Goal: Task Accomplishment & Management: Use online tool/utility

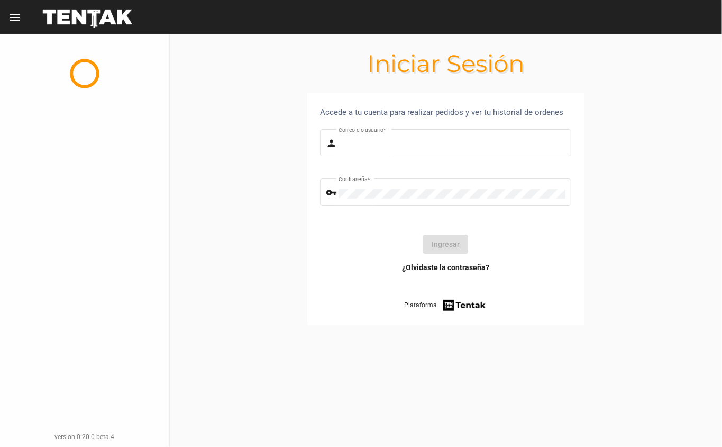
type input "DANKEHMB"
click at [442, 245] on button "Ingresar" at bounding box center [445, 243] width 45 height 19
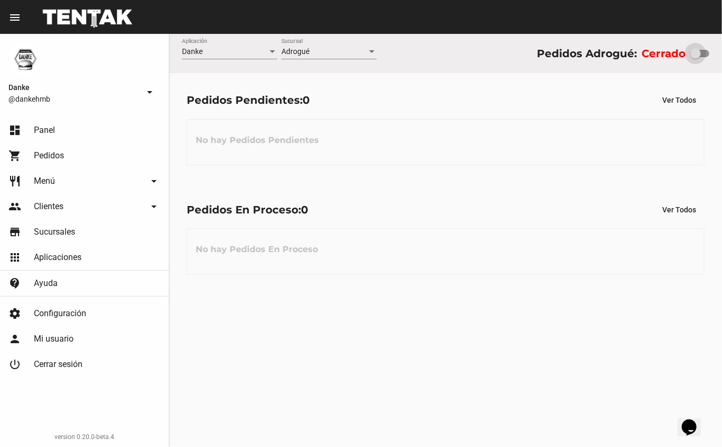
click at [695, 53] on div at bounding box center [696, 53] width 11 height 11
click at [695, 57] on input "checkbox" at bounding box center [695, 57] width 1 height 1
checkbox input "true"
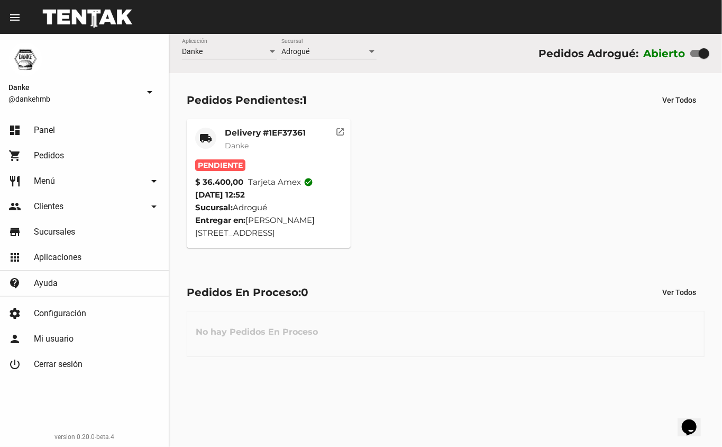
click at [248, 130] on mat-card-title "Delivery #1EF37361" at bounding box center [265, 133] width 81 height 11
click at [219, 153] on mat-card-header "local_shipping Delivery #1EF37361 Danke" at bounding box center [269, 144] width 148 height 32
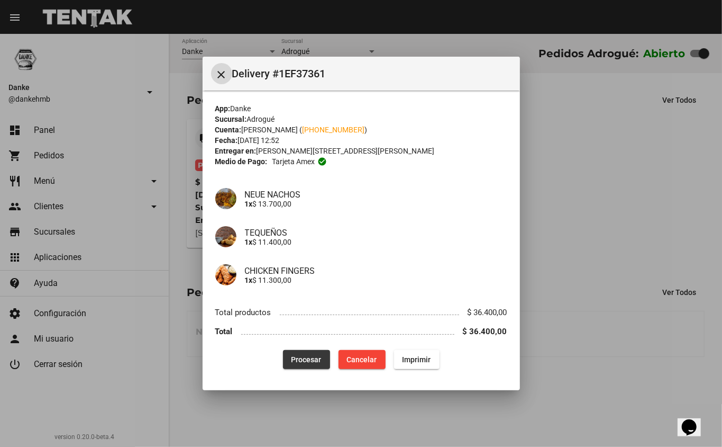
click at [306, 359] on span "Procesar" at bounding box center [307, 359] width 30 height 8
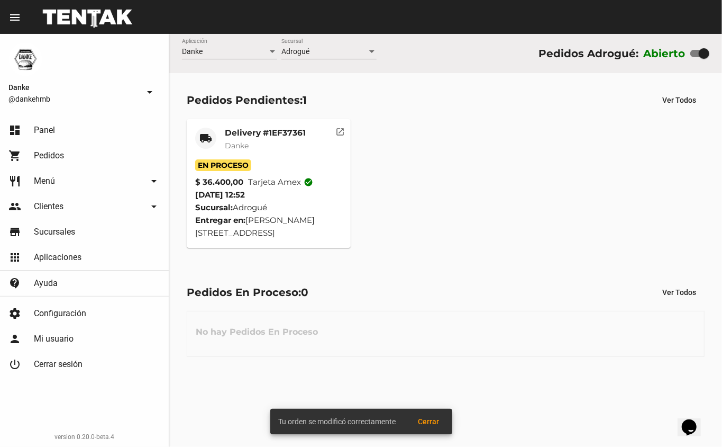
click at [246, 135] on mat-card-title "Delivery #1EF37361" at bounding box center [265, 133] width 81 height 11
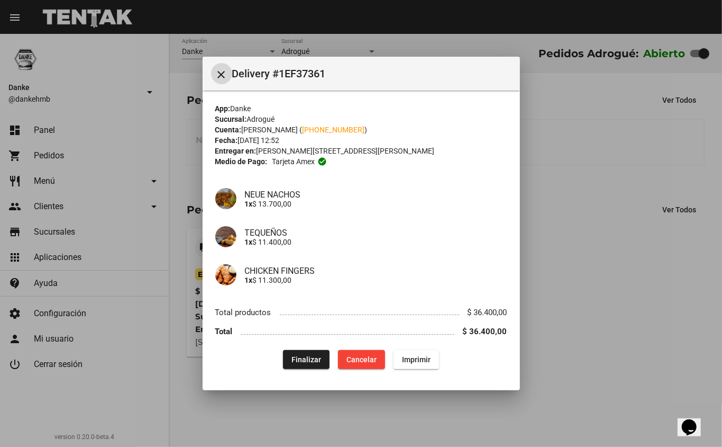
click at [628, 164] on div at bounding box center [361, 223] width 722 height 447
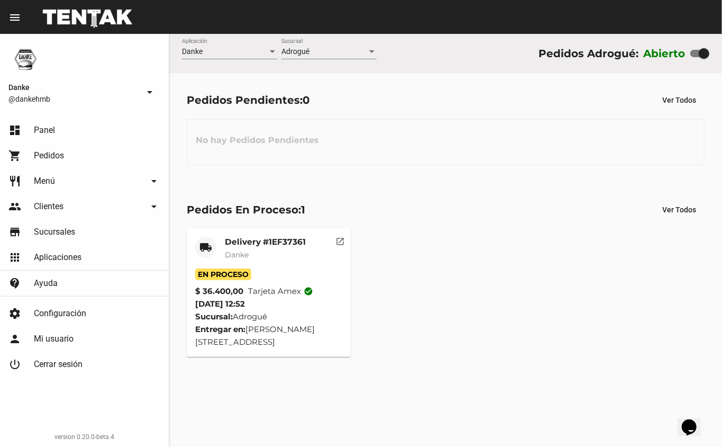
click at [238, 238] on mat-card-title "Delivery #1EF37361" at bounding box center [265, 242] width 81 height 11
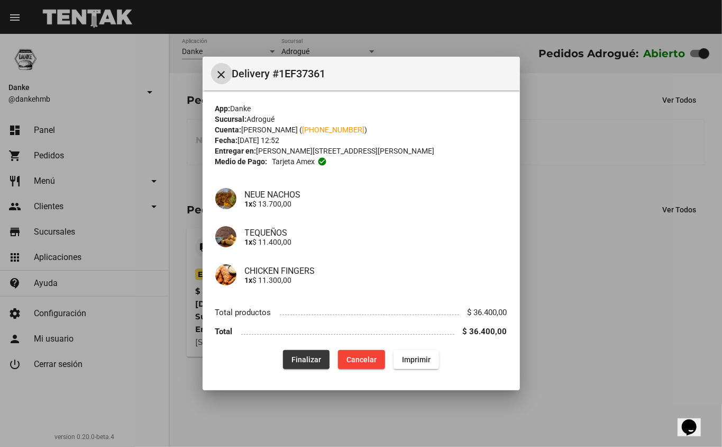
click at [301, 356] on span "Finalizar" at bounding box center [307, 359] width 30 height 8
